Goal: Book appointment/travel/reservation

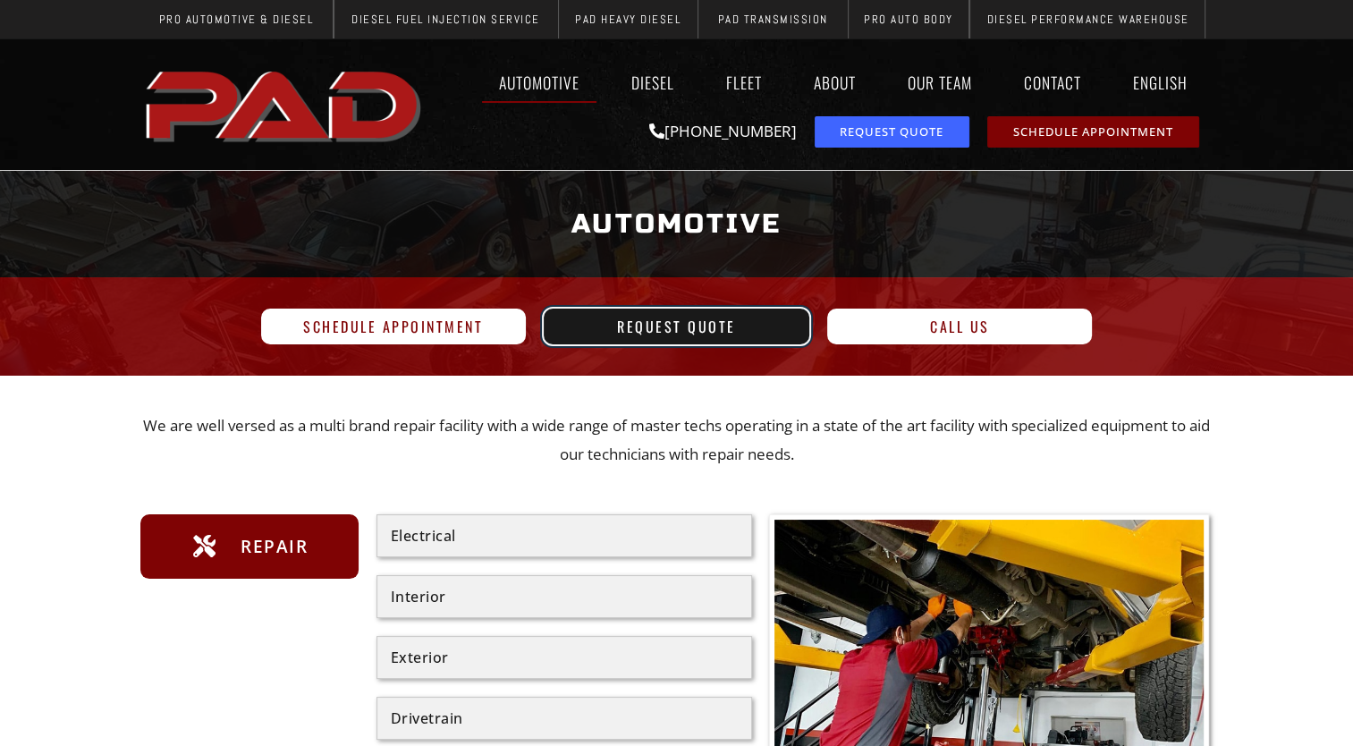
click at [715, 319] on span "Request Quote" at bounding box center [676, 326] width 119 height 14
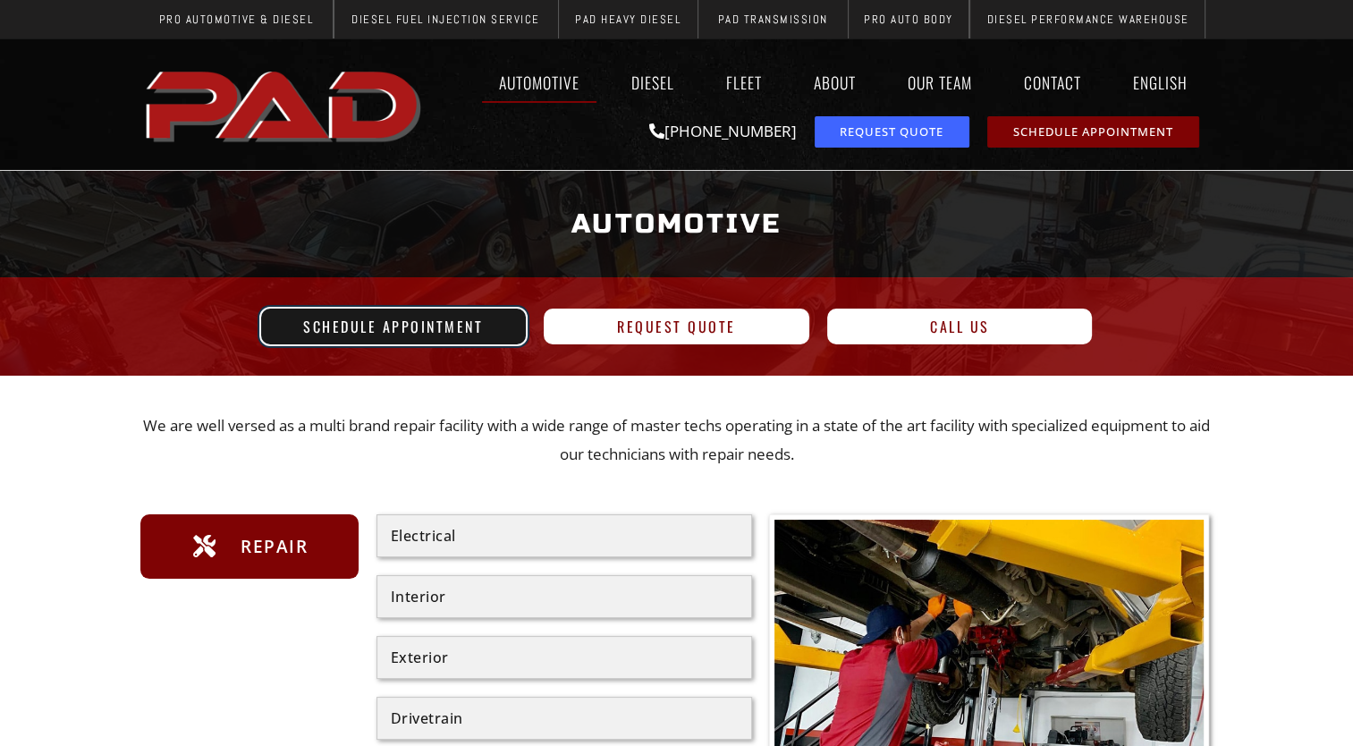
click at [485, 320] on span "Schedule Appointment" at bounding box center [394, 326] width 223 height 14
